Goal: Information Seeking & Learning: Learn about a topic

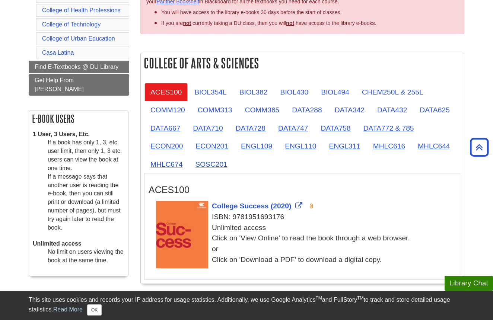
scroll to position [145, 0]
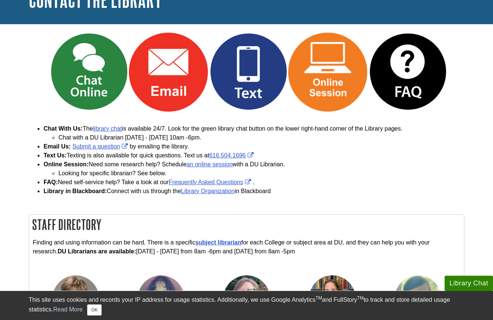
scroll to position [60, 0]
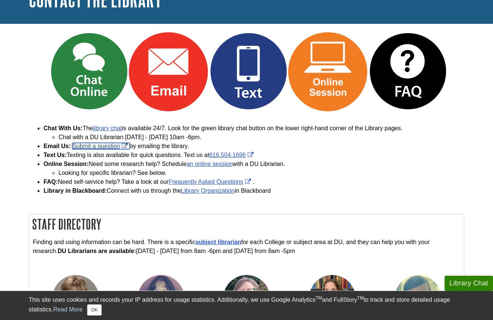
click at [94, 146] on link "Submit a question" at bounding box center [100, 146] width 57 height 6
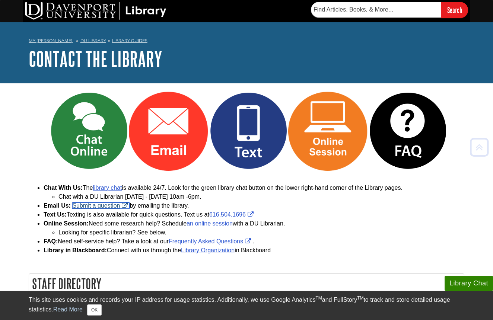
scroll to position [0, 0]
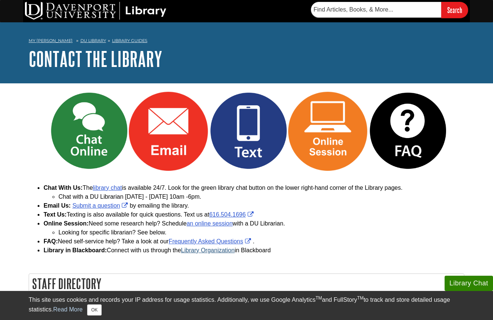
click at [192, 252] on link "Library Organization" at bounding box center [208, 250] width 54 height 6
click at [98, 205] on link "Submit a question" at bounding box center [100, 206] width 57 height 6
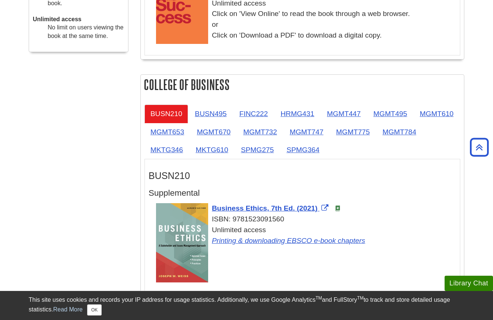
scroll to position [371, 0]
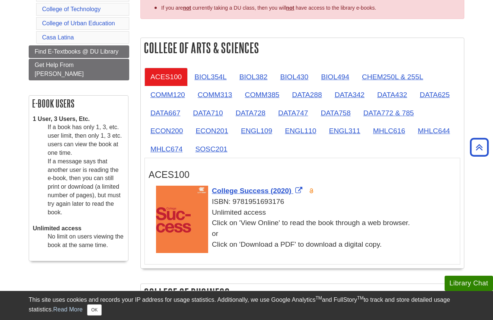
scroll to position [162, 0]
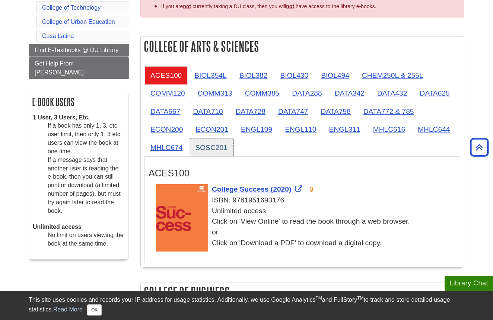
click at [212, 142] on link "SOSC201" at bounding box center [211, 148] width 44 height 18
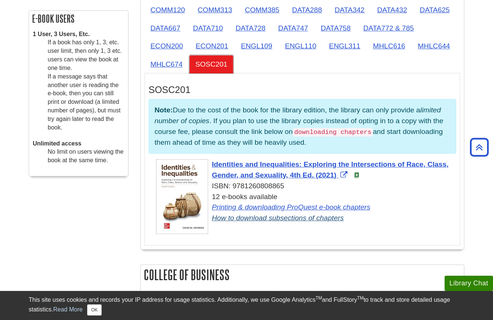
scroll to position [246, 0]
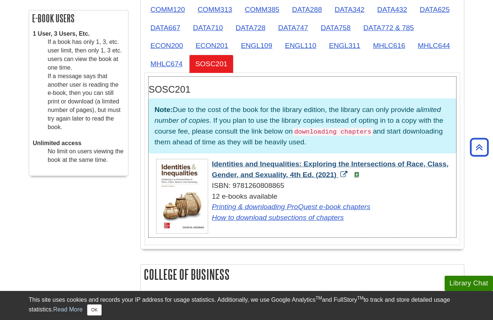
click at [249, 162] on span "Identities and Inequalities: Exploring the Intersections of Race, Class, Gender…" at bounding box center [330, 169] width 237 height 19
